Goal: Find specific page/section: Find specific page/section

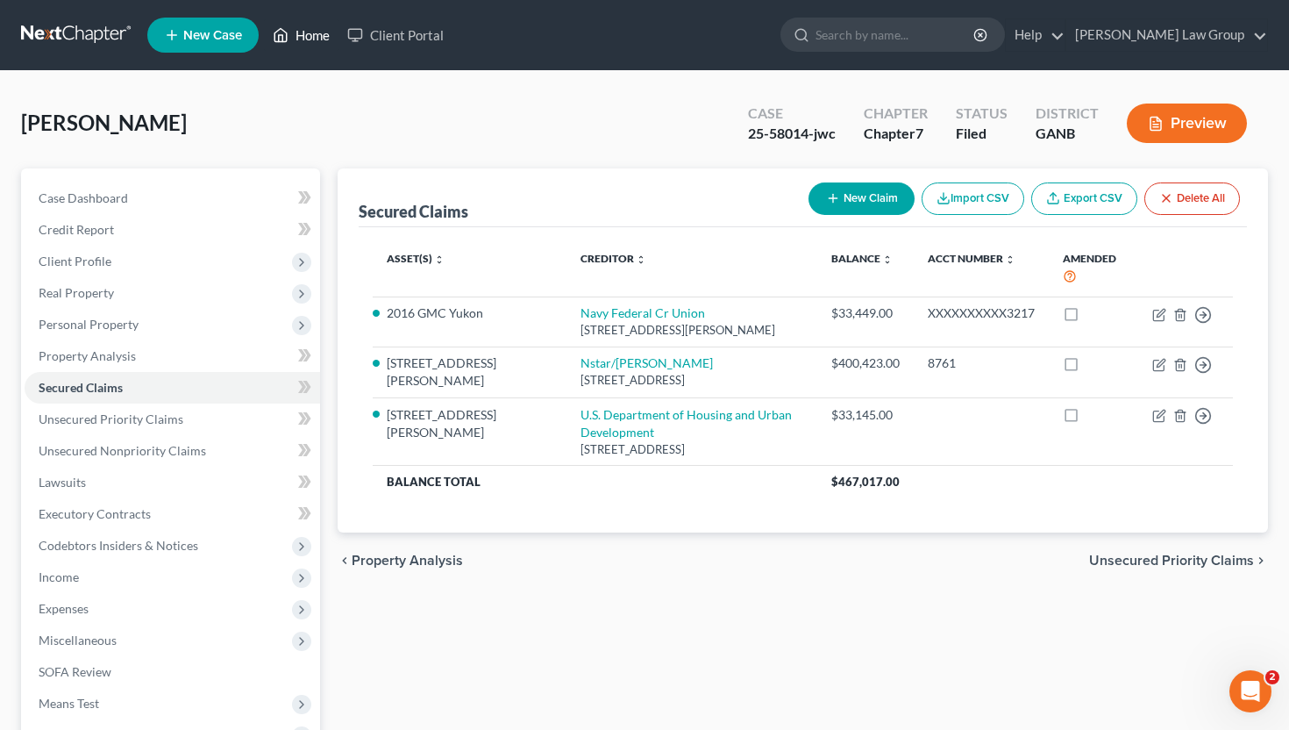
click at [303, 25] on link "Home" at bounding box center [301, 35] width 75 height 32
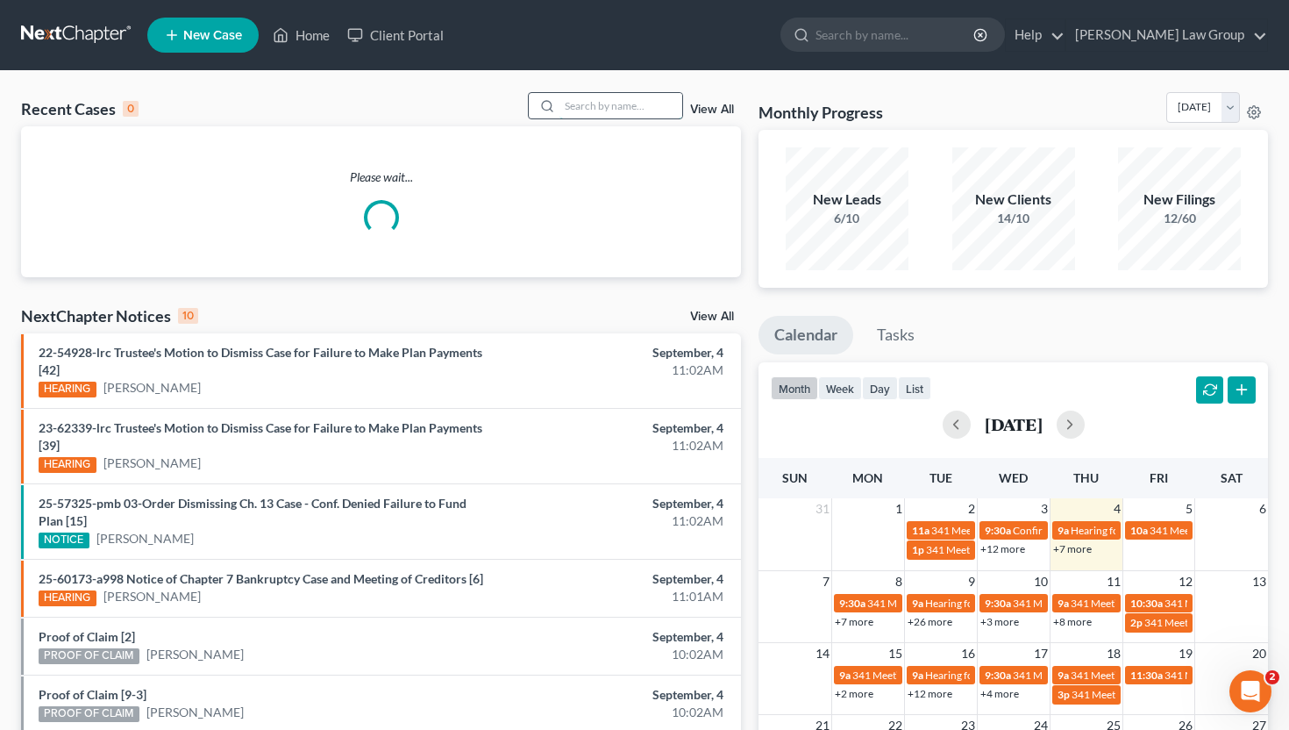
click at [576, 107] on input "search" at bounding box center [620, 105] width 123 height 25
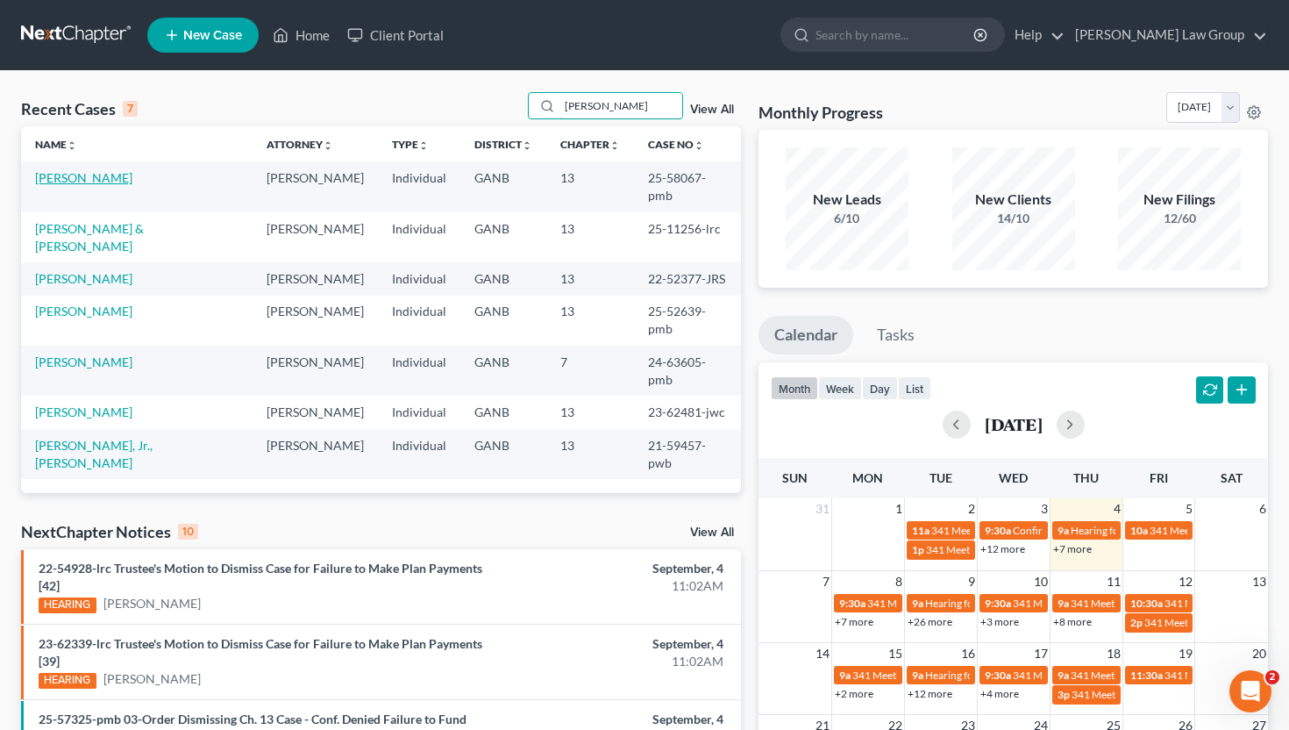
type input "[PERSON_NAME]"
click at [78, 181] on link "[PERSON_NAME]" at bounding box center [83, 177] width 97 height 15
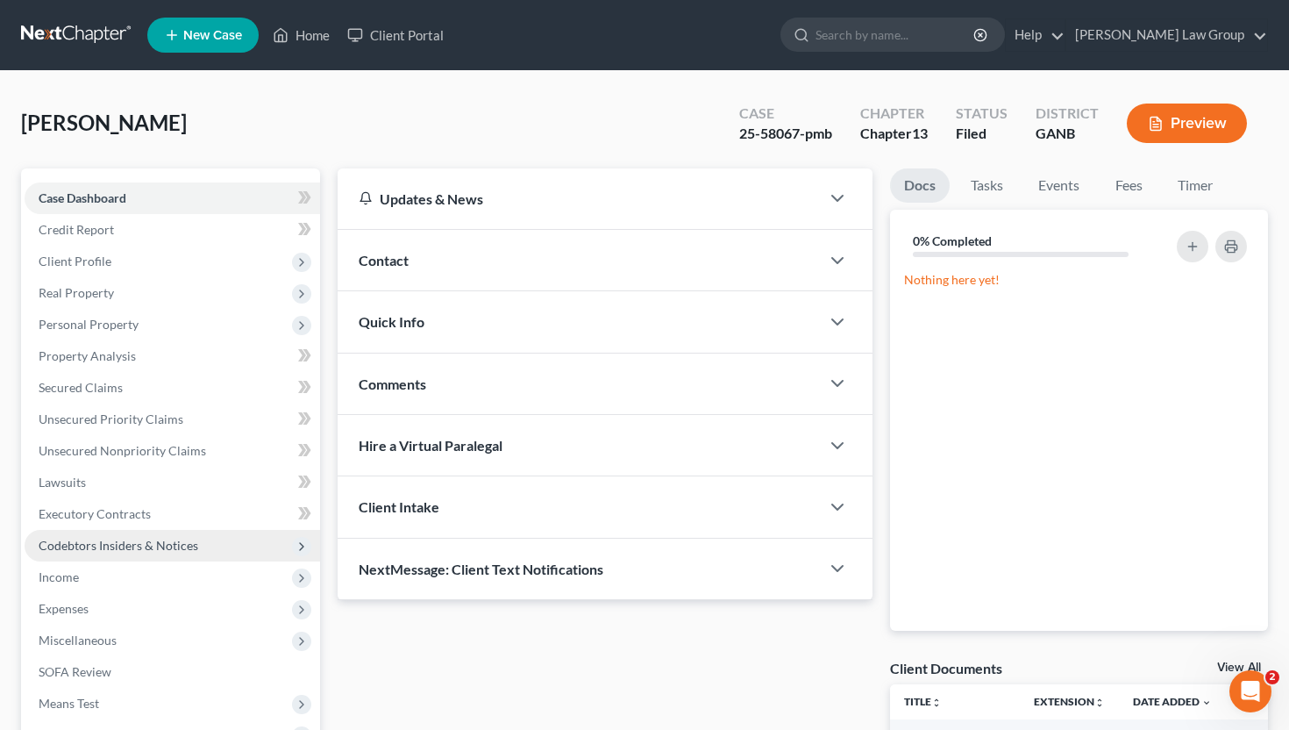
scroll to position [264, 0]
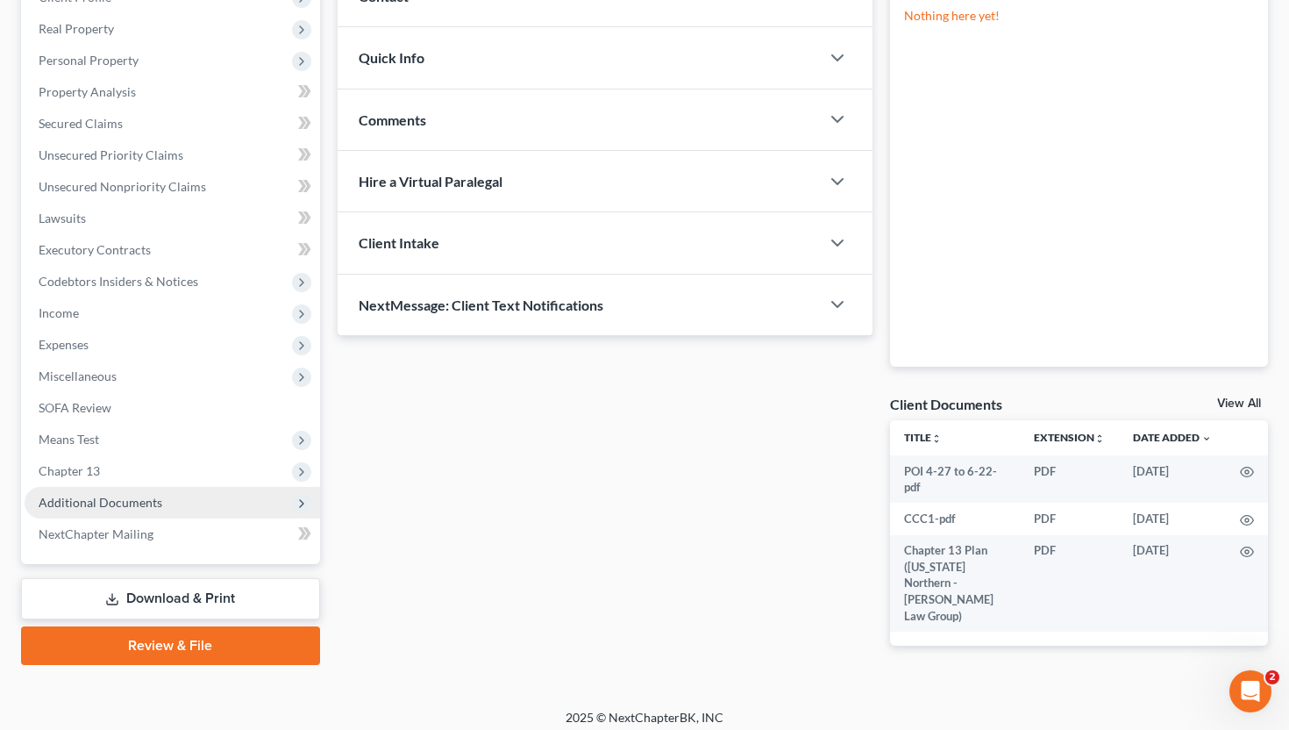
click at [108, 505] on span "Additional Documents" at bounding box center [101, 502] width 124 height 15
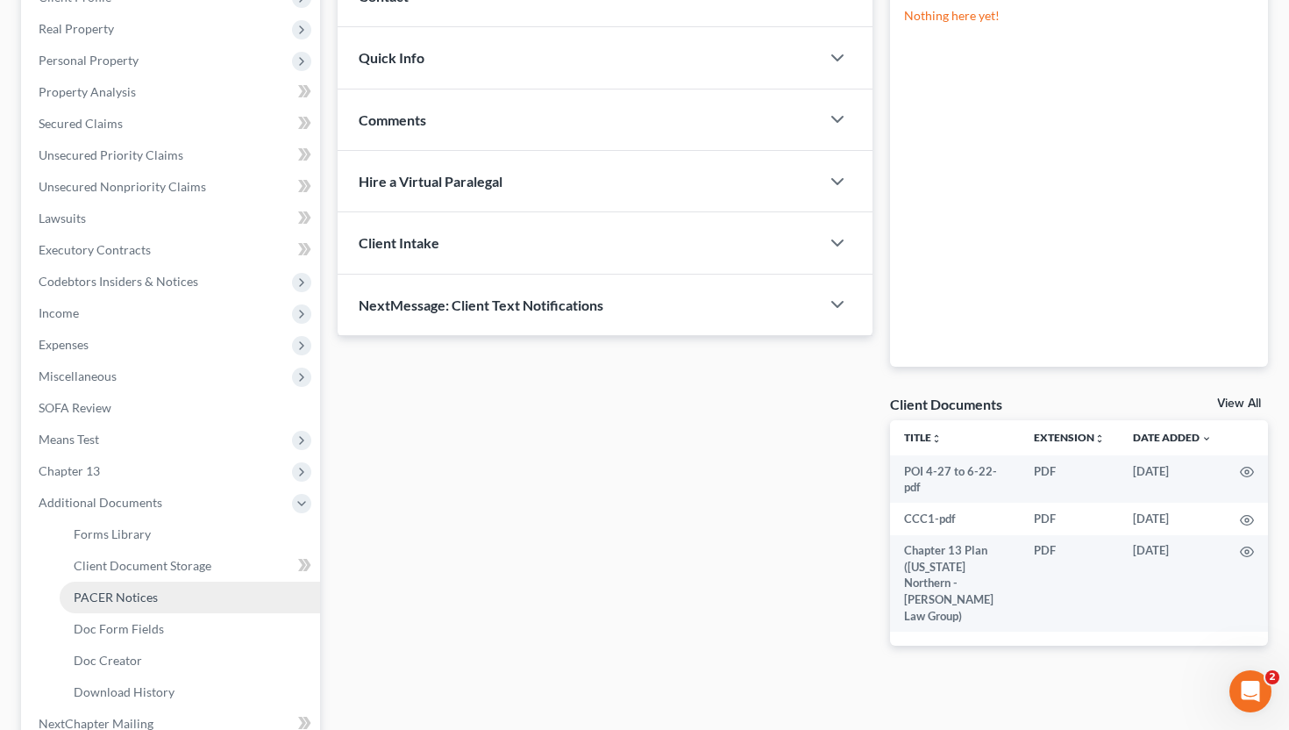
click at [112, 585] on link "PACER Notices" at bounding box center [190, 597] width 260 height 32
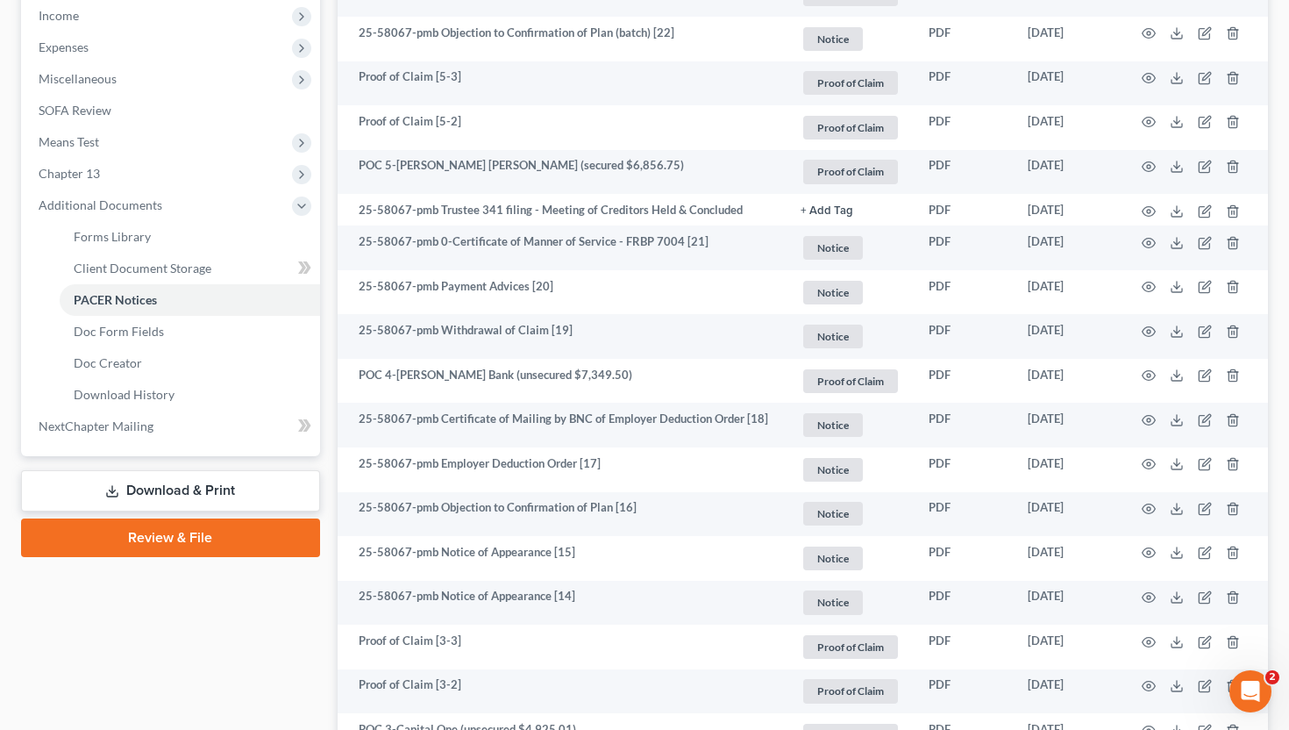
scroll to position [560, 0]
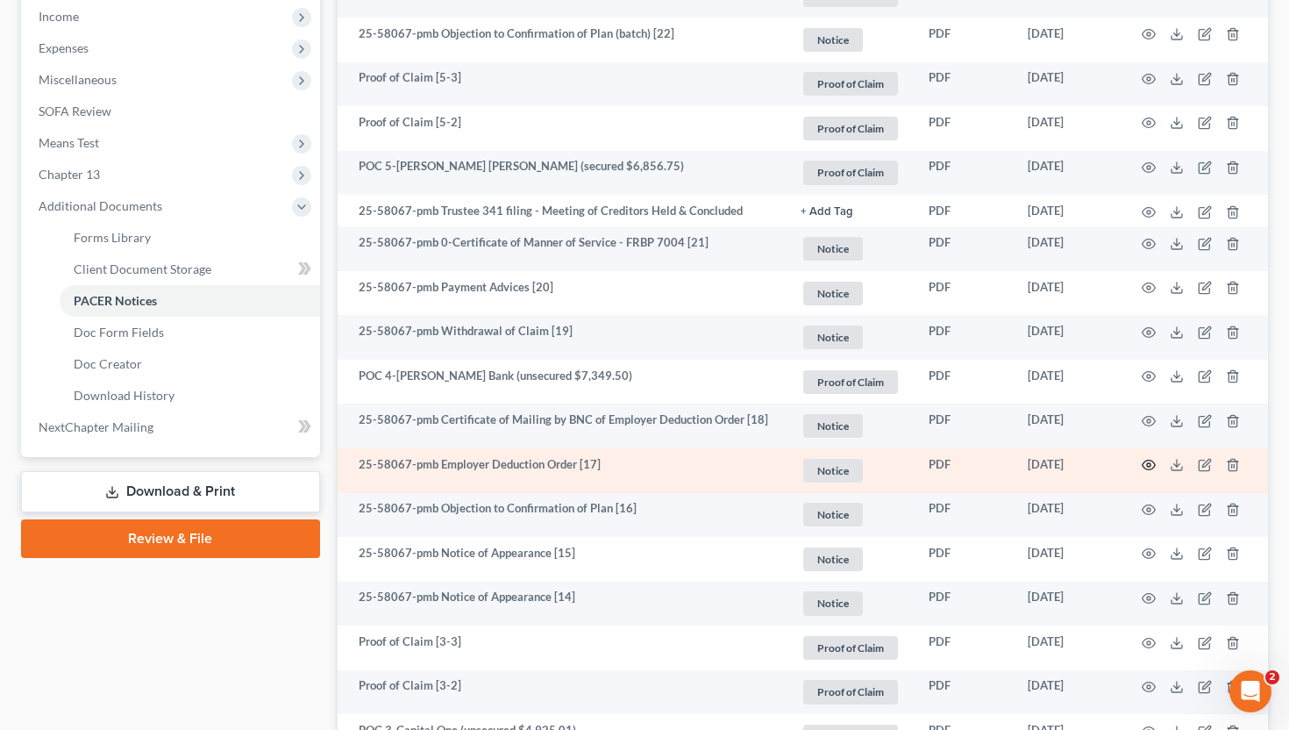
click at [1146, 465] on icon "button" at bounding box center [1149, 465] width 14 height 14
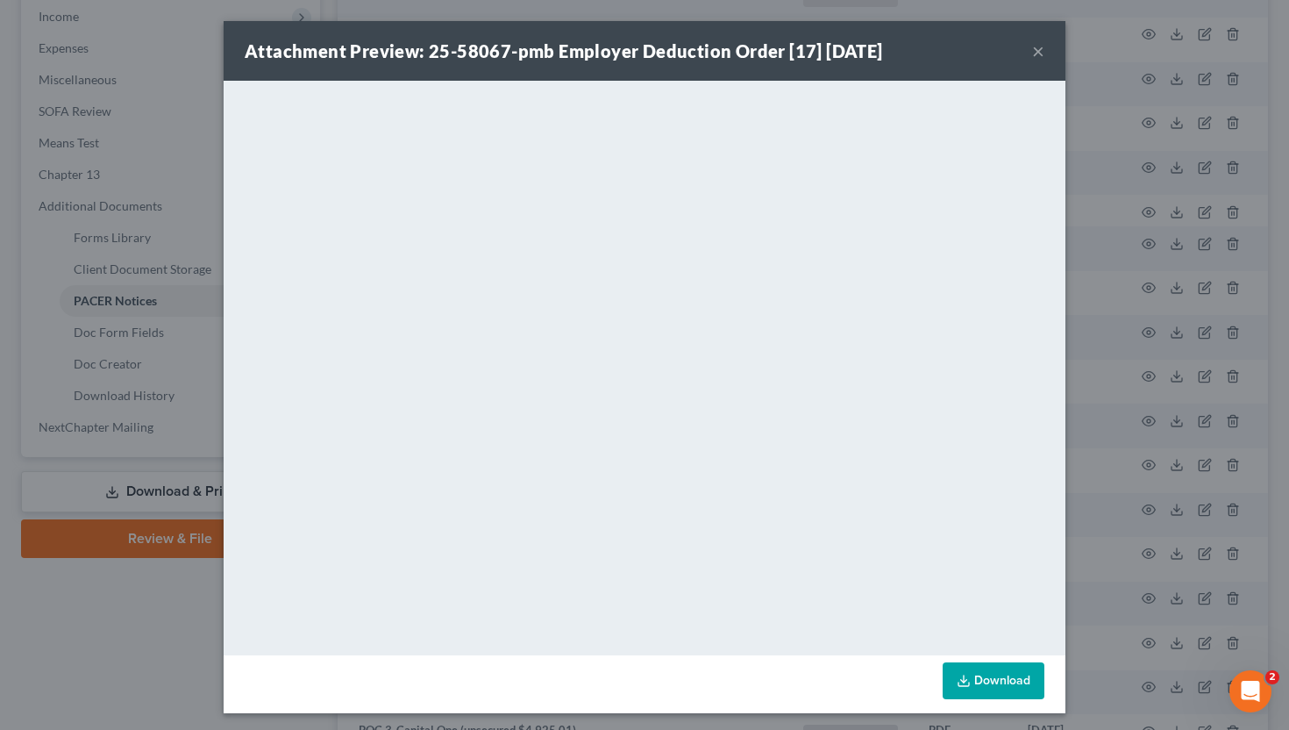
click at [1043, 46] on button "×" at bounding box center [1038, 50] width 12 height 21
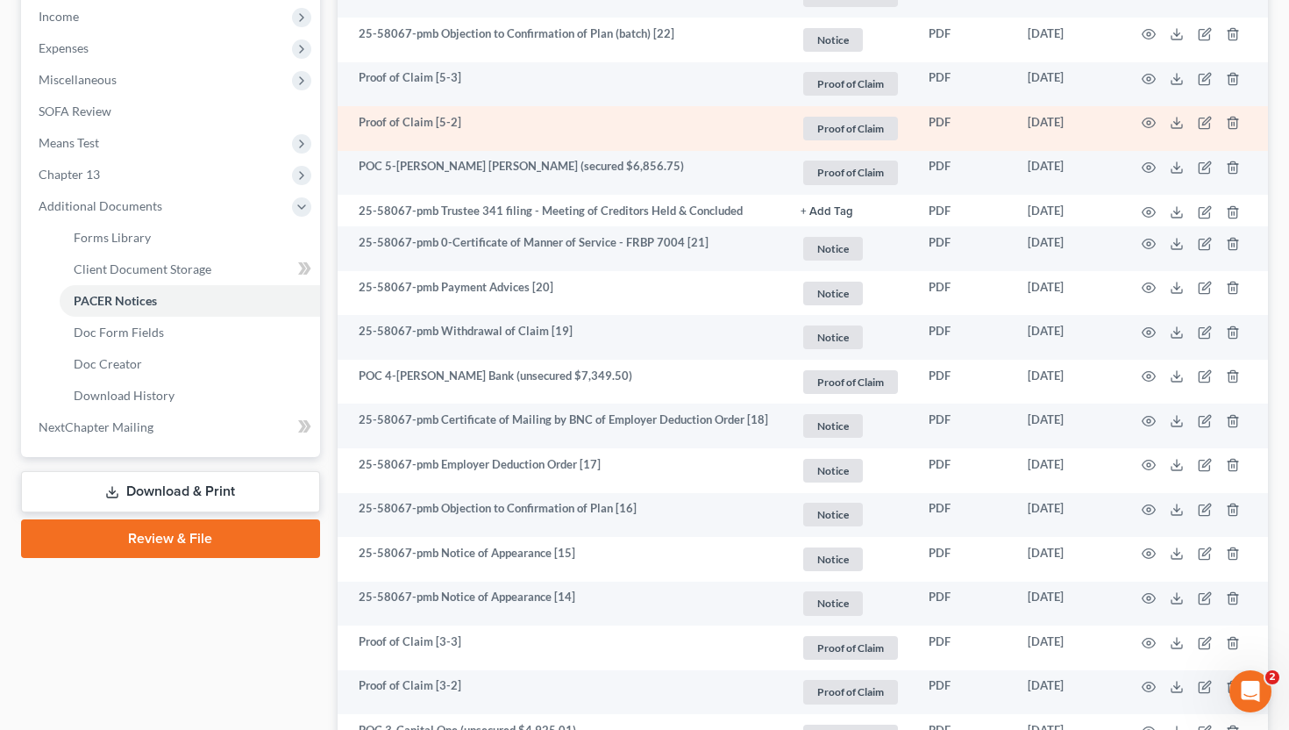
scroll to position [0, 0]
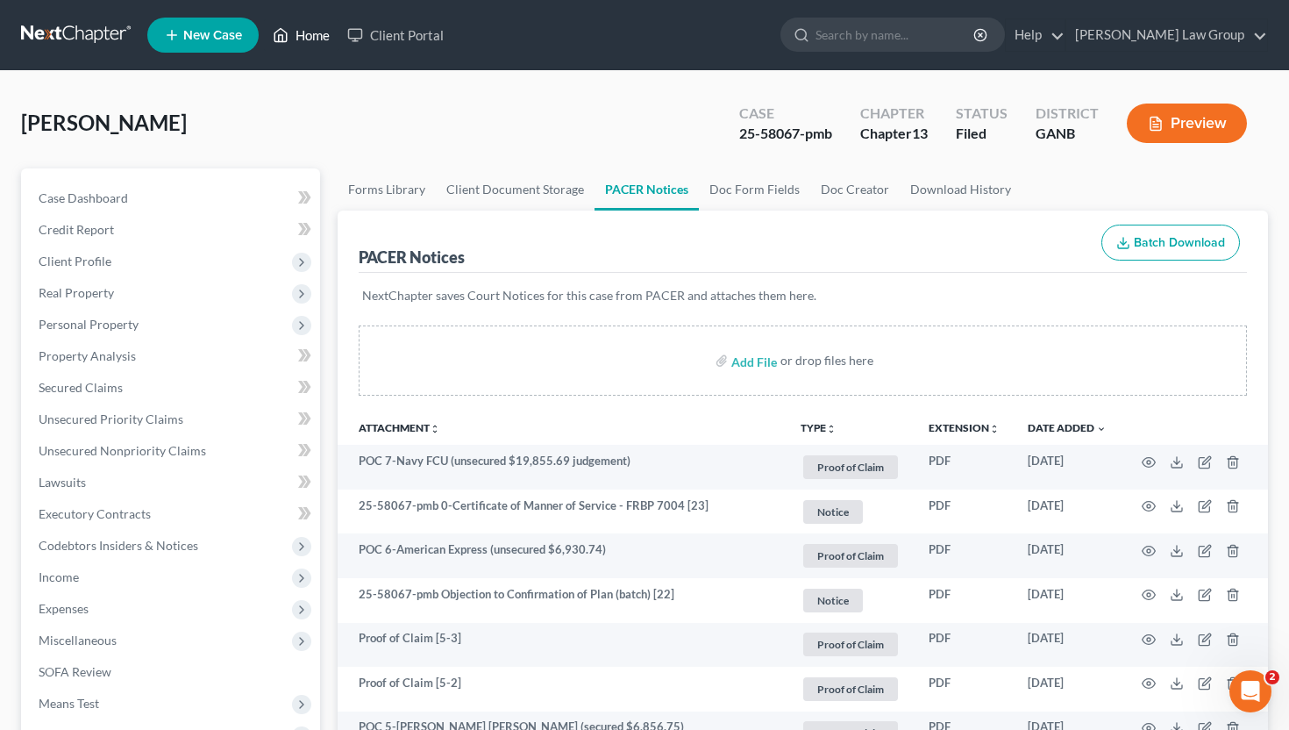
click at [294, 46] on link "Home" at bounding box center [301, 35] width 75 height 32
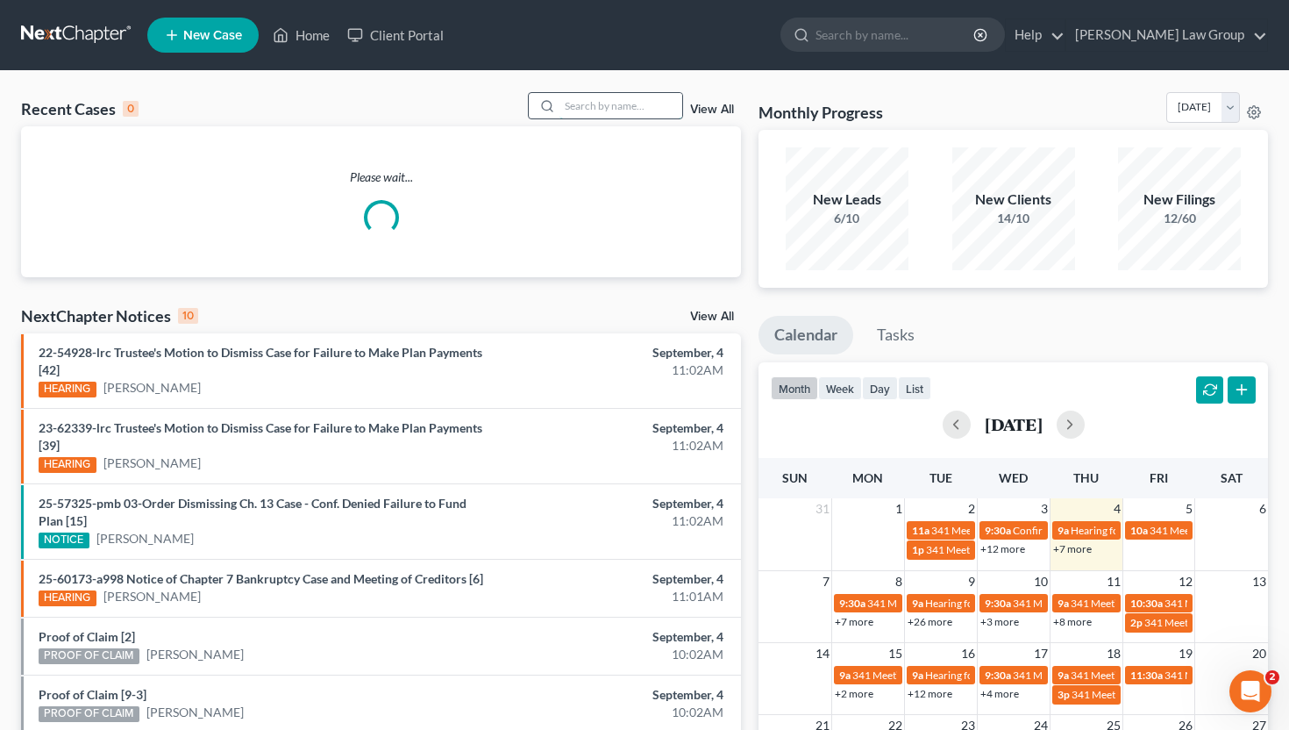
click at [601, 108] on input "search" at bounding box center [620, 105] width 123 height 25
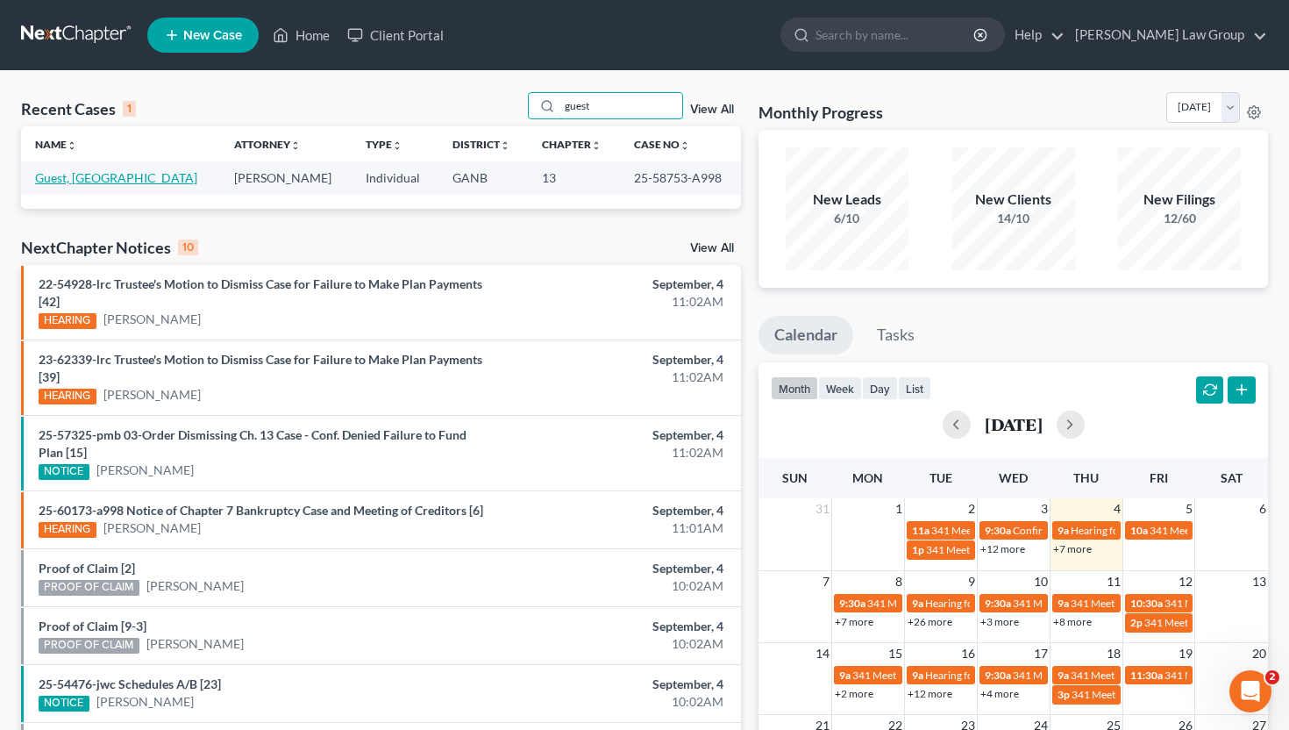
type input "guest"
click at [55, 181] on link "Guest, [GEOGRAPHIC_DATA]" at bounding box center [116, 177] width 162 height 15
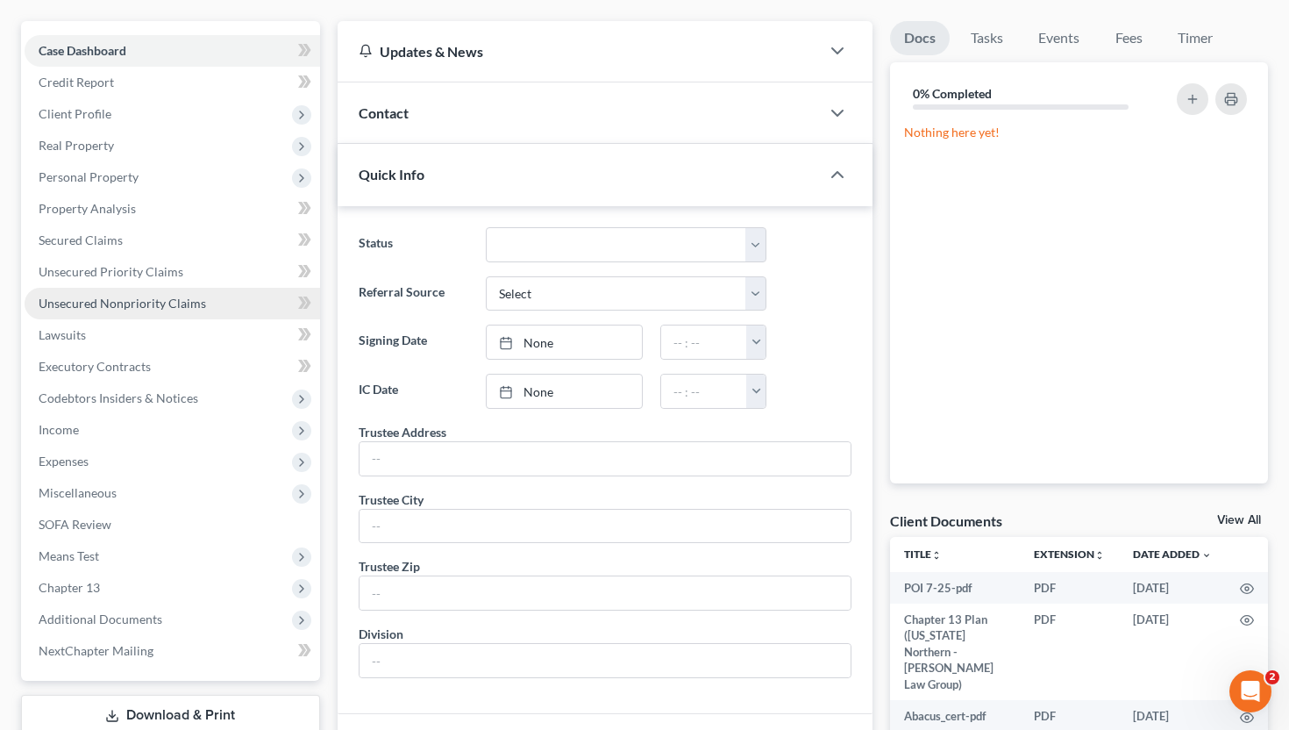
scroll to position [219, 0]
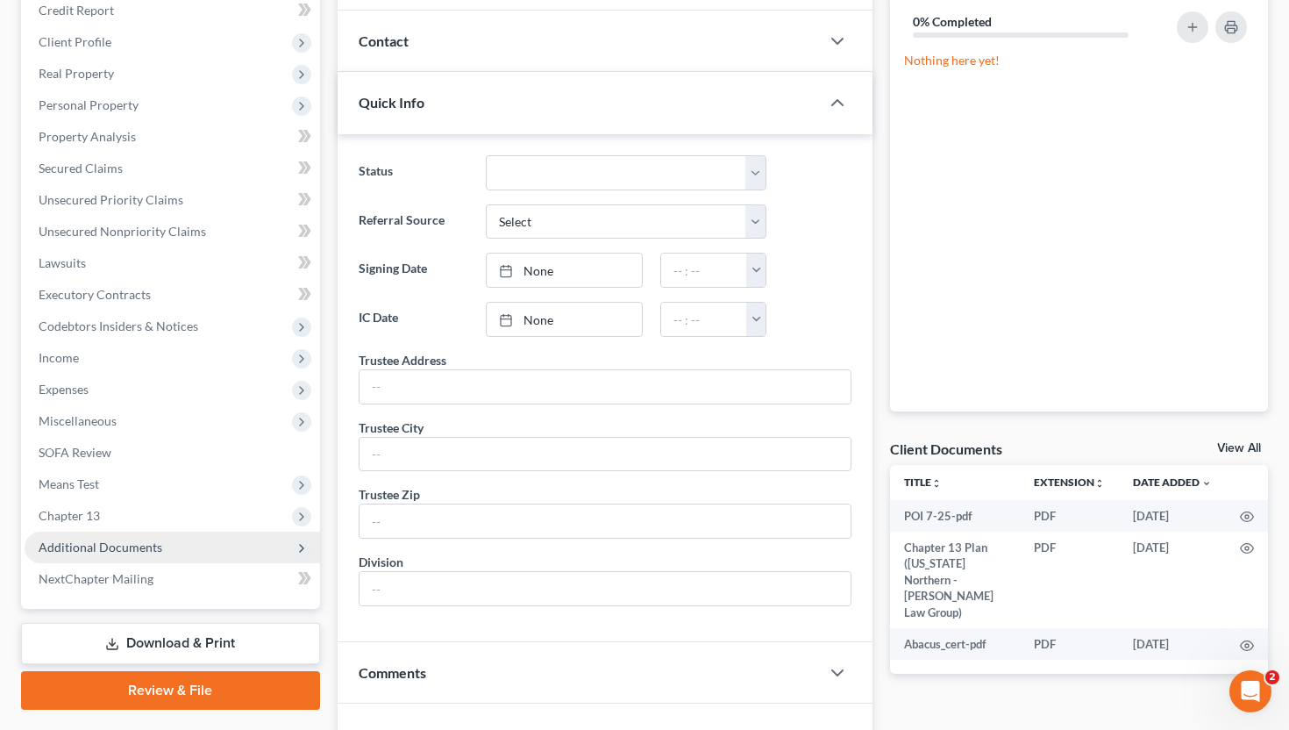
click at [170, 546] on span "Additional Documents" at bounding box center [173, 547] width 296 height 32
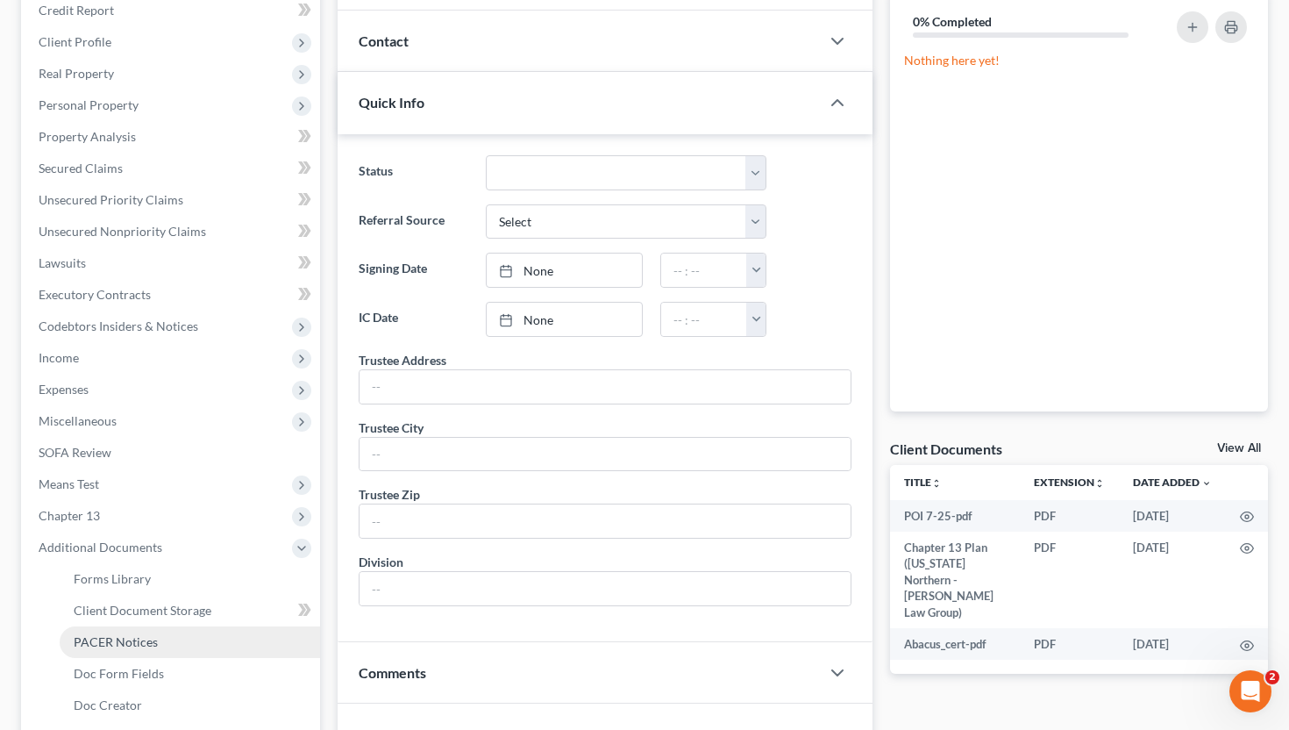
click at [167, 632] on link "PACER Notices" at bounding box center [190, 642] width 260 height 32
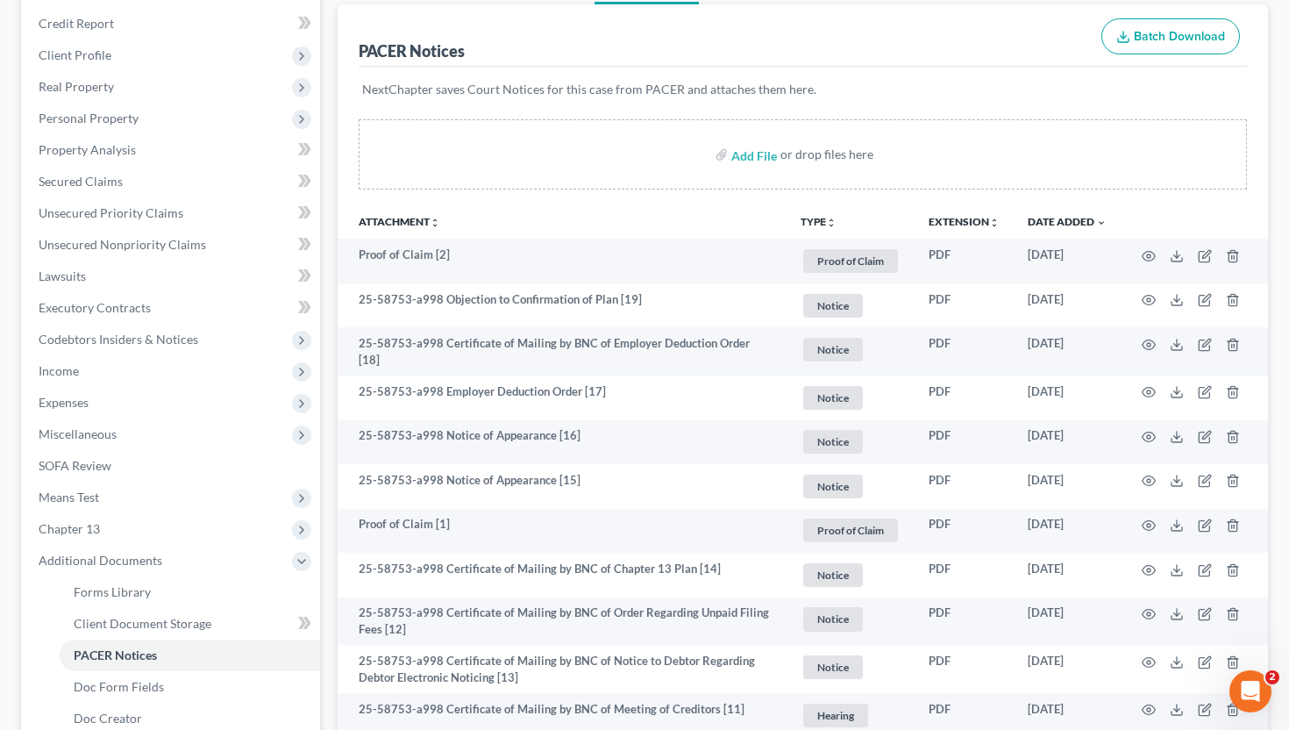
scroll to position [205, 0]
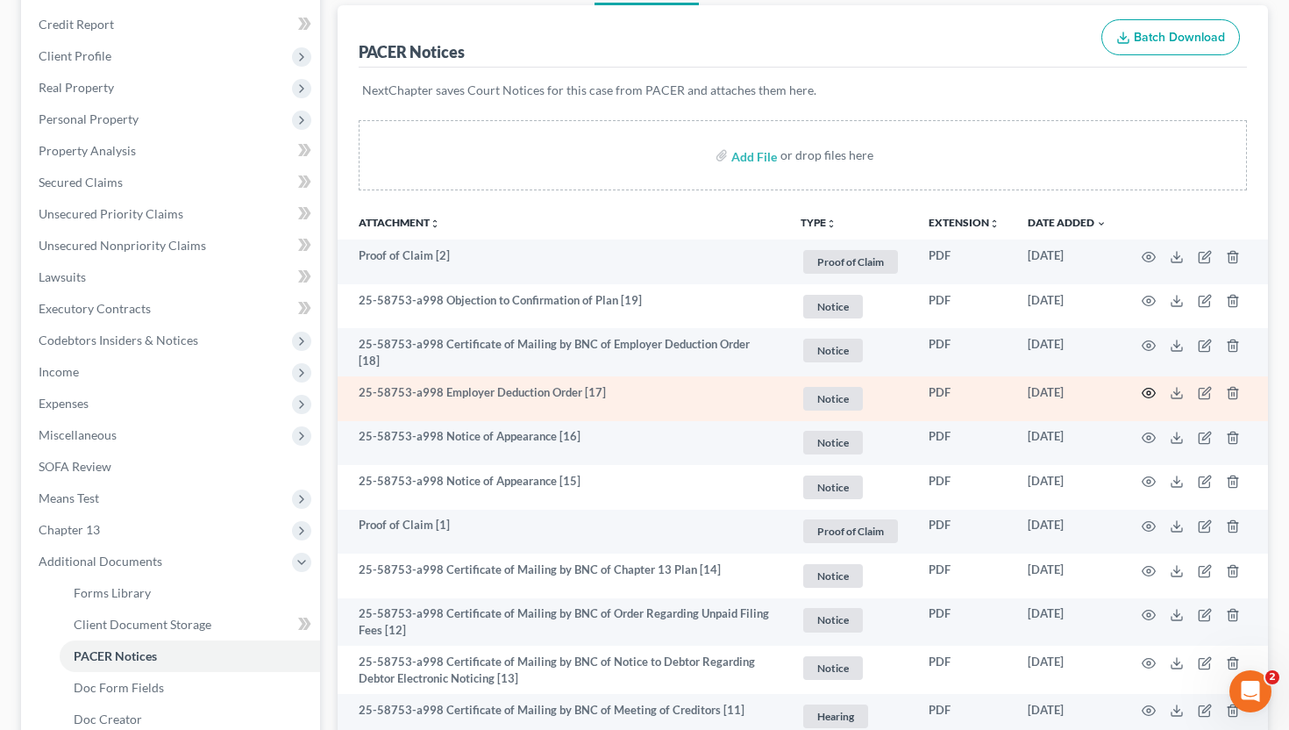
click at [1151, 391] on circle "button" at bounding box center [1149, 393] width 4 height 4
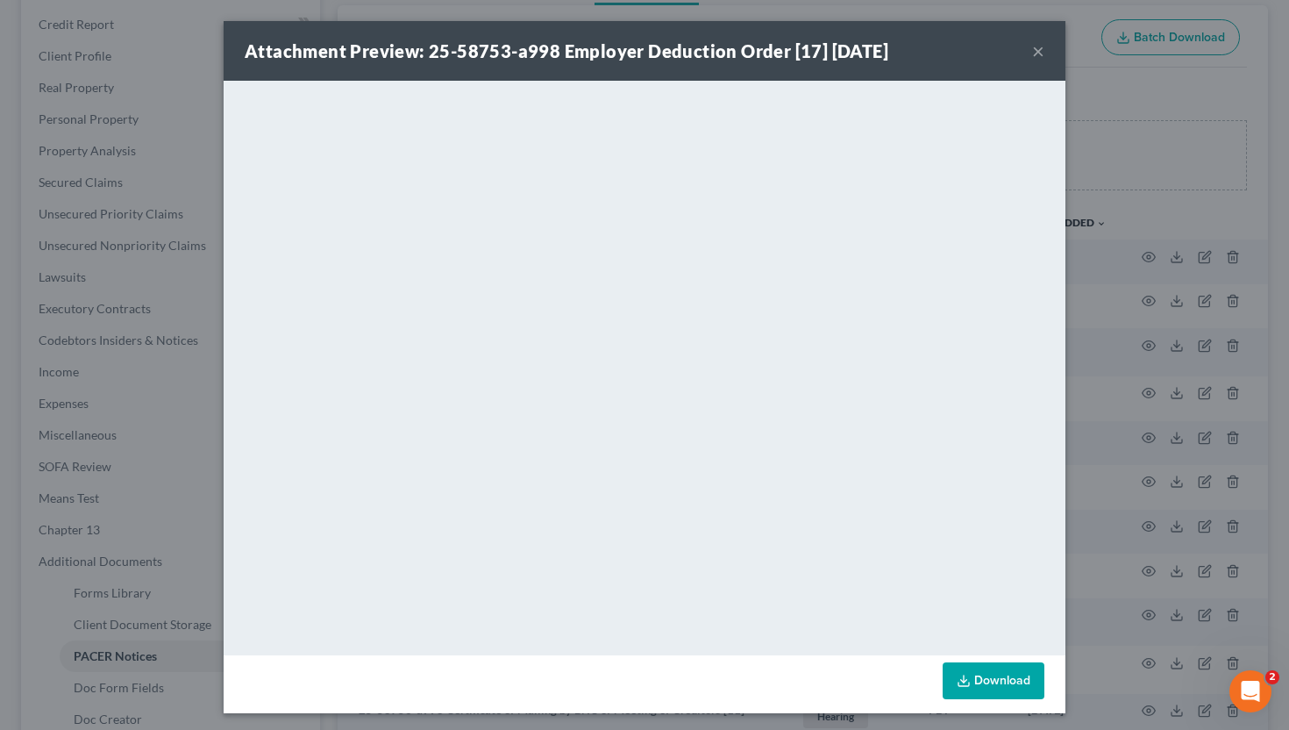
click at [1031, 46] on div "Attachment Preview: 25-58753-a998 Employer Deduction Order [17] [DATE] ×" at bounding box center [645, 51] width 842 height 60
click at [1037, 50] on button "×" at bounding box center [1038, 50] width 12 height 21
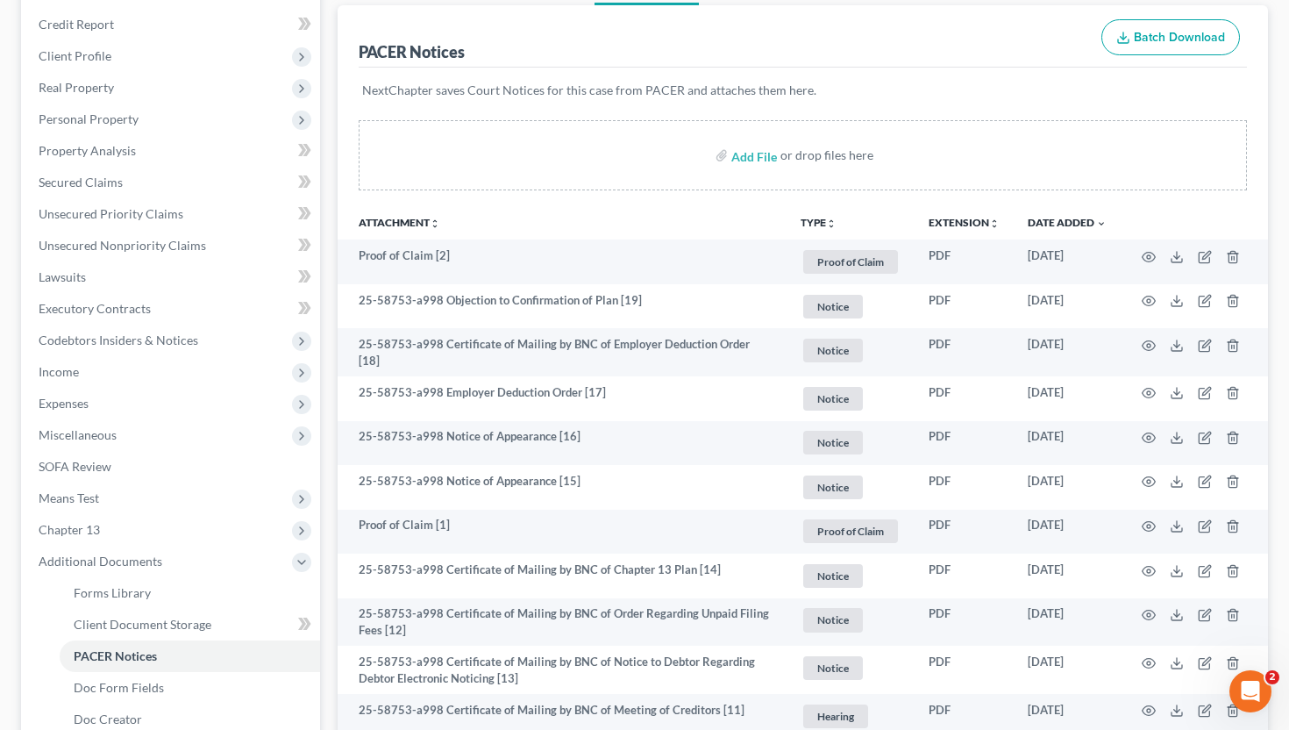
scroll to position [0, 0]
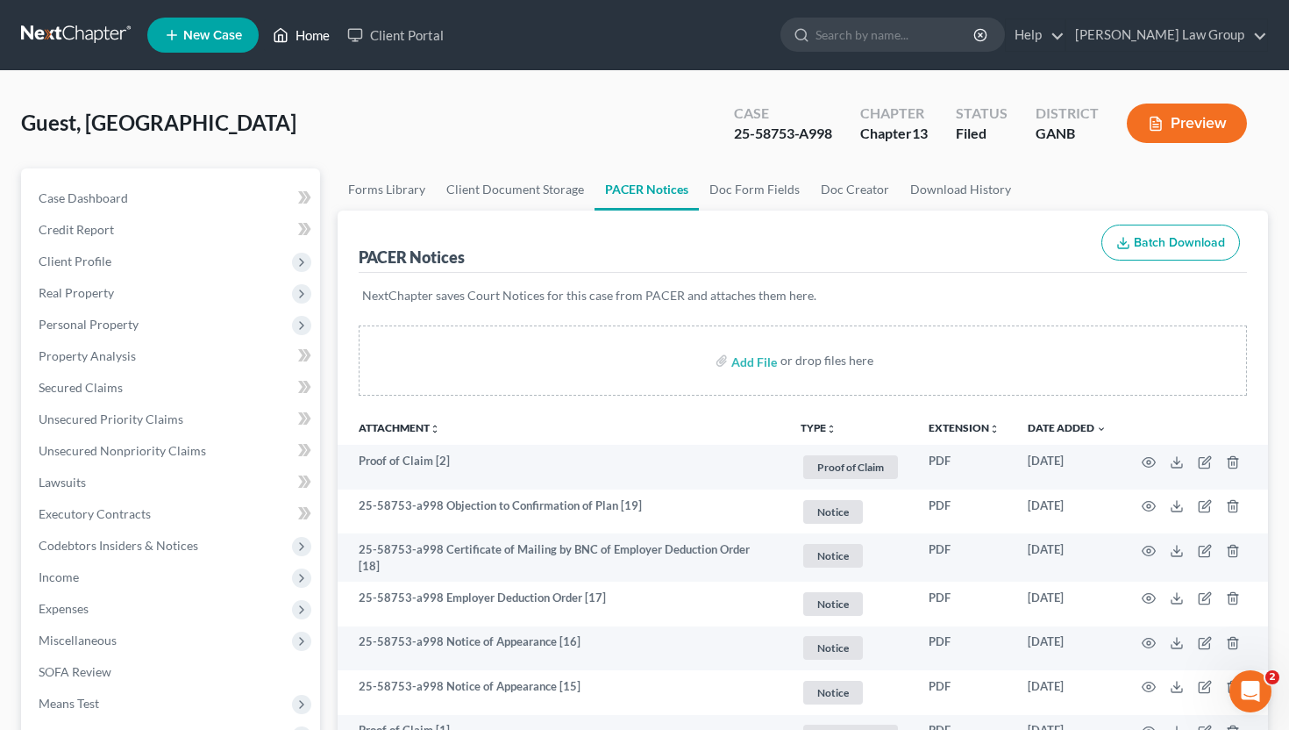
click at [307, 29] on link "Home" at bounding box center [301, 35] width 75 height 32
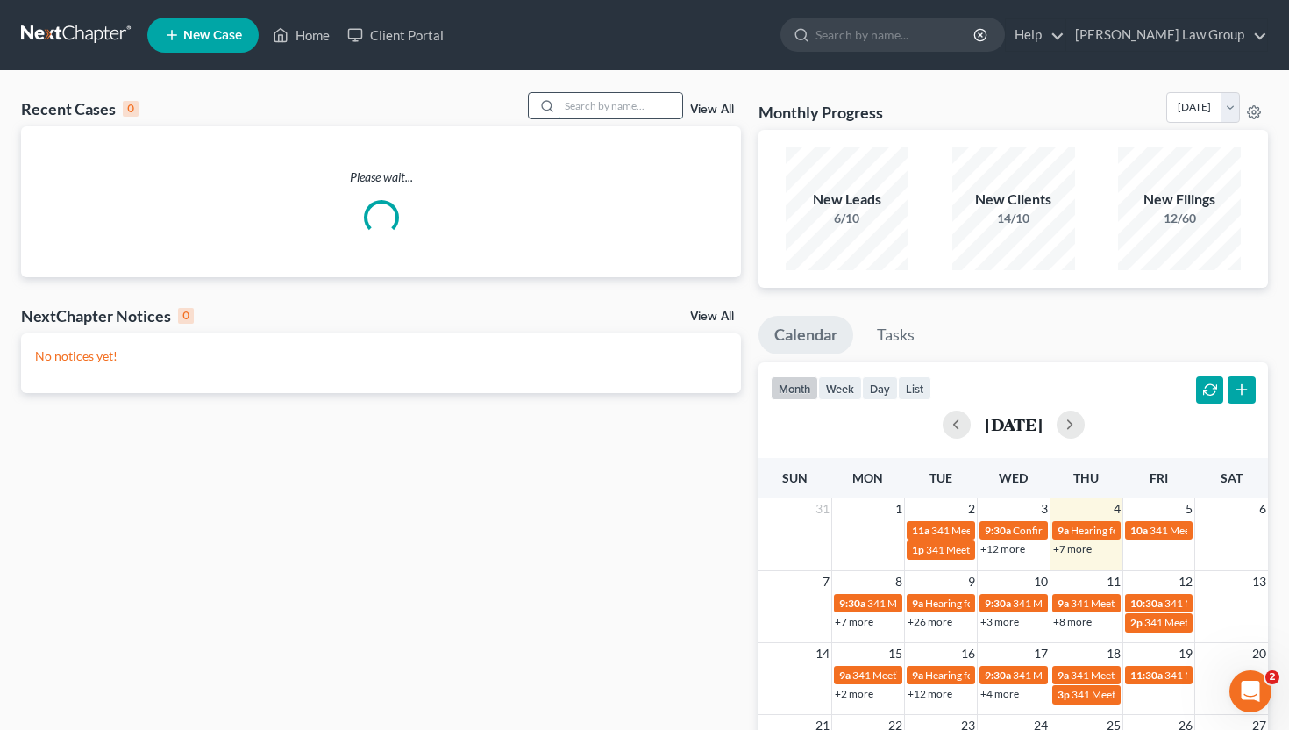
click at [599, 108] on input "search" at bounding box center [620, 105] width 123 height 25
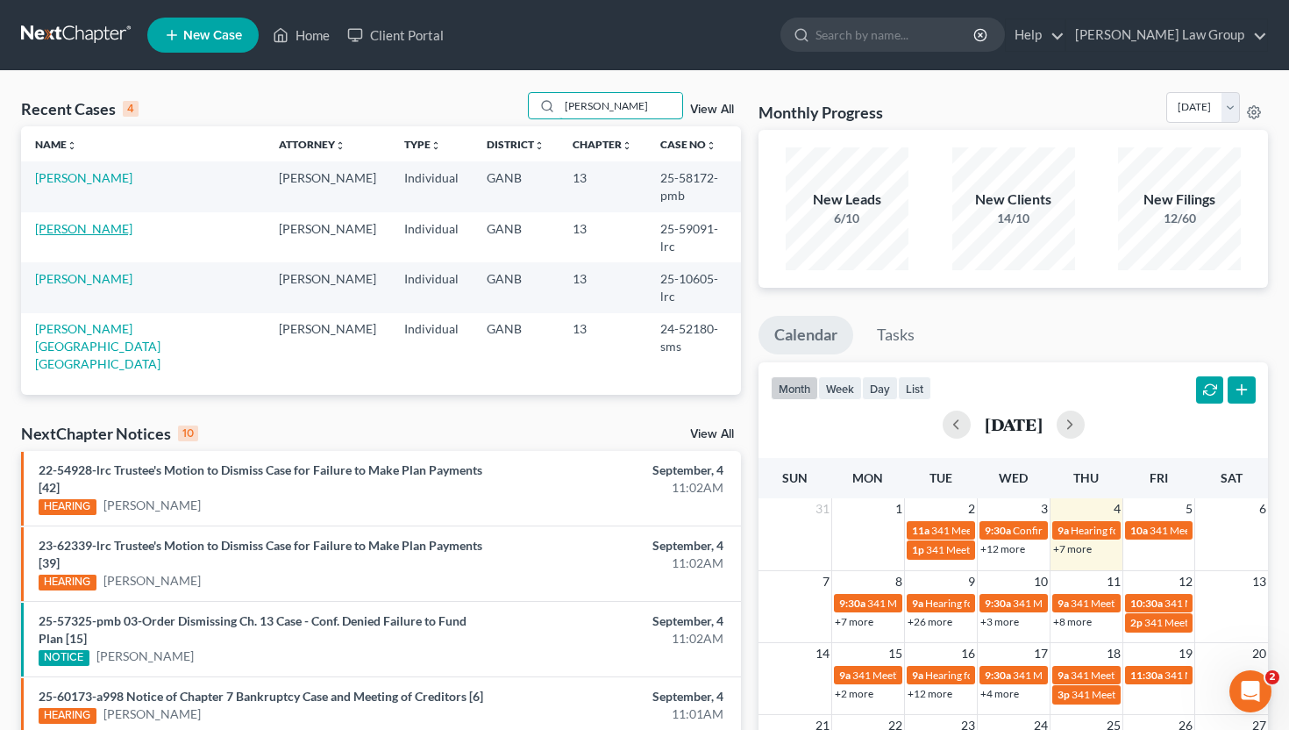
type input "[PERSON_NAME]"
click at [84, 221] on link "[PERSON_NAME]" at bounding box center [83, 228] width 97 height 15
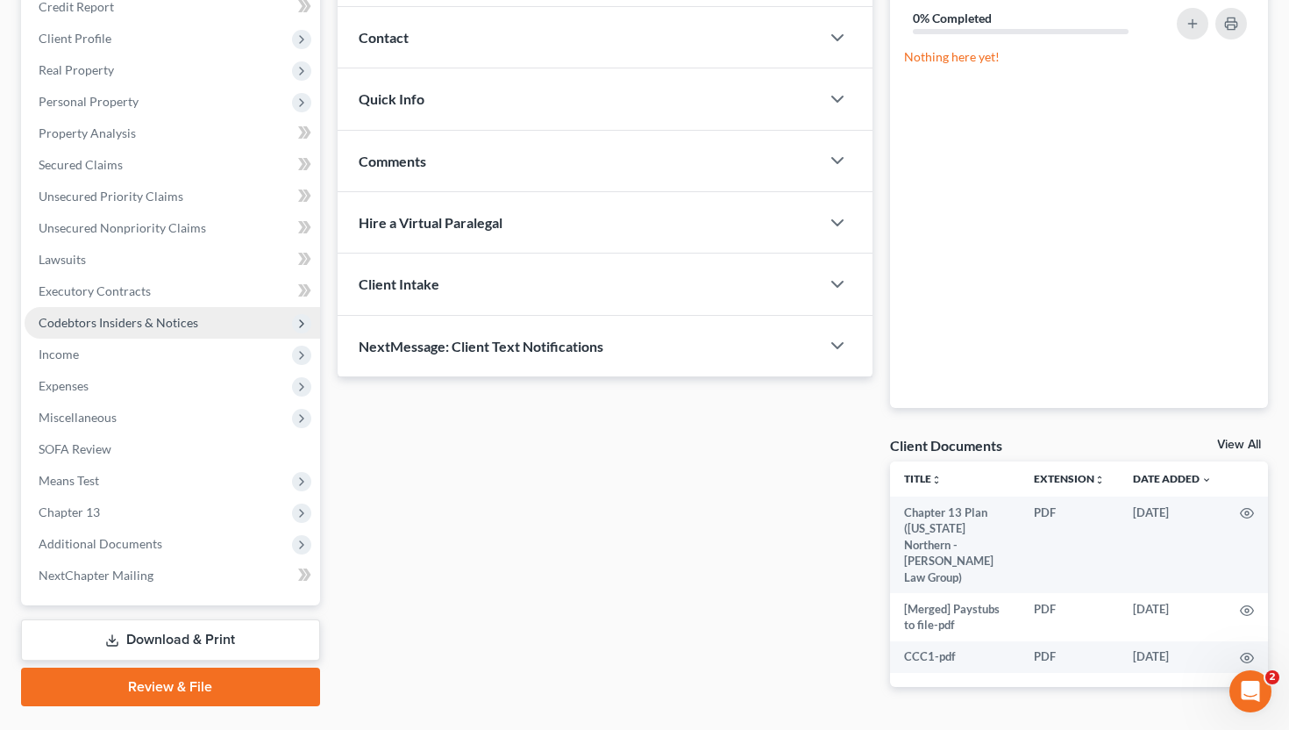
scroll to position [264, 0]
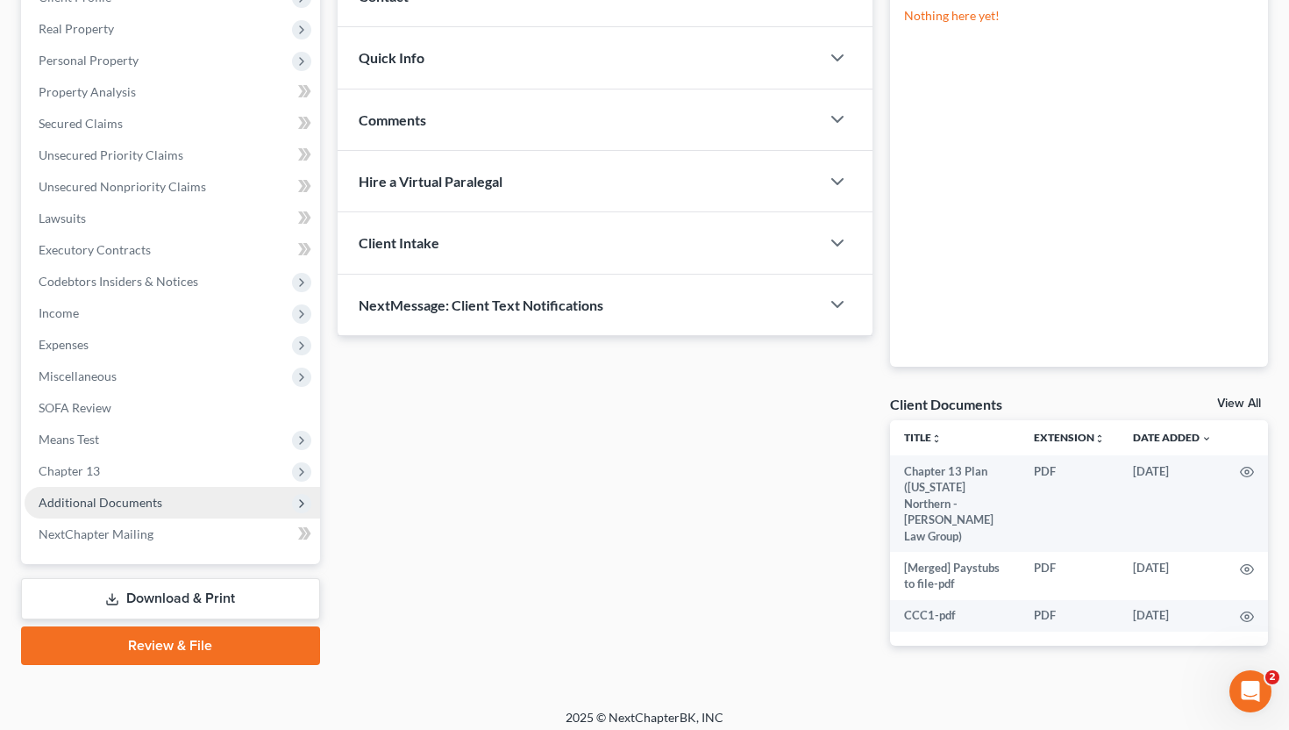
click at [114, 509] on span "Additional Documents" at bounding box center [173, 503] width 296 height 32
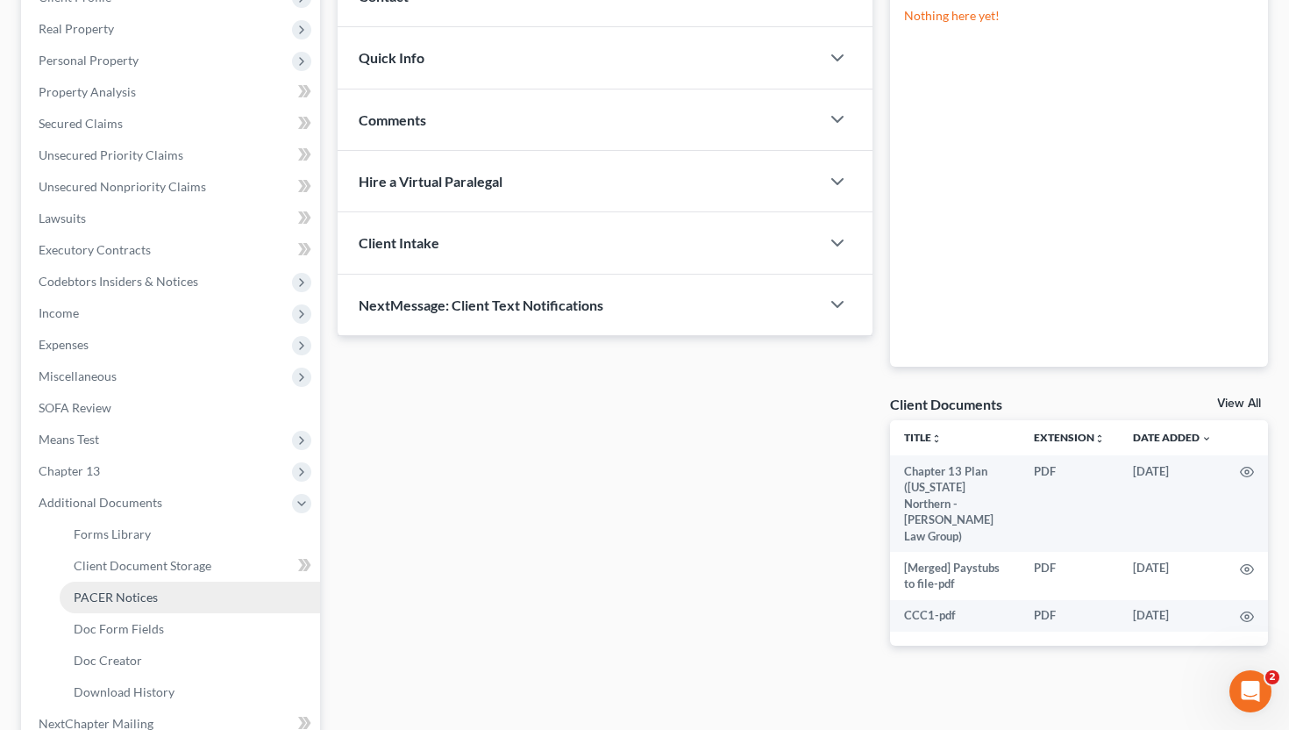
click at [118, 585] on link "PACER Notices" at bounding box center [190, 597] width 260 height 32
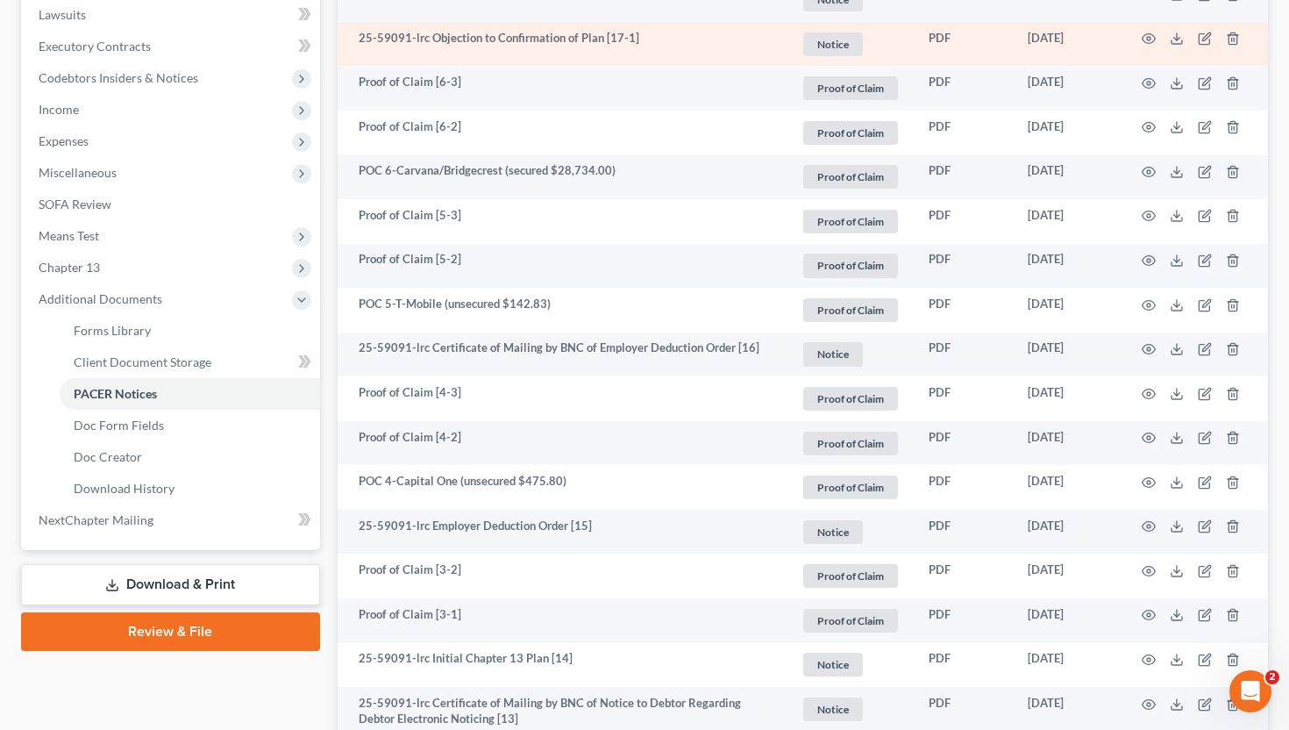
scroll to position [477, 0]
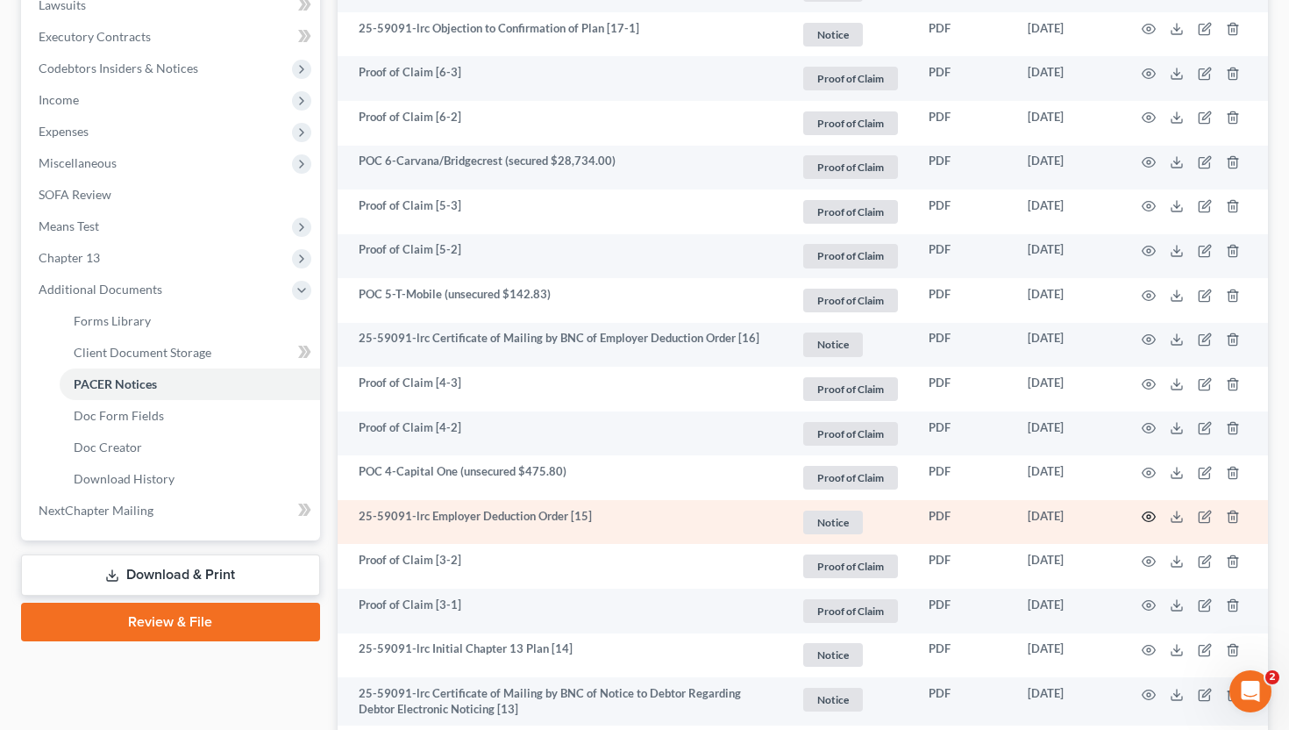
click at [1148, 510] on icon "button" at bounding box center [1149, 517] width 14 height 14
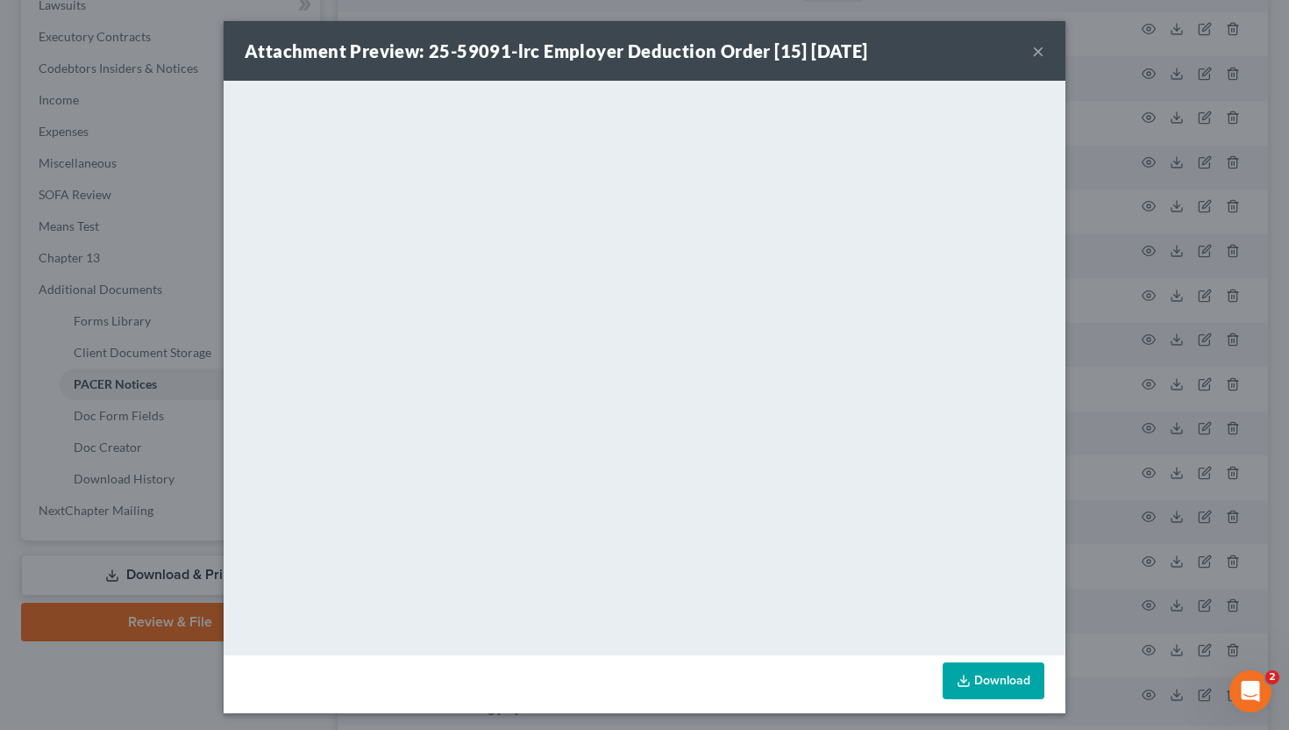
click at [1036, 53] on button "×" at bounding box center [1038, 50] width 12 height 21
